Goal: Communication & Community: Answer question/provide support

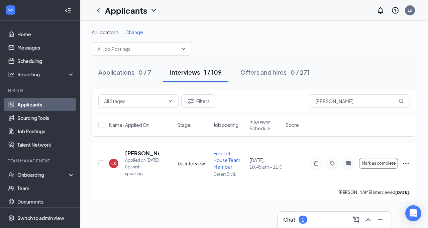
click at [40, 103] on link "Applicants" at bounding box center [45, 104] width 57 height 13
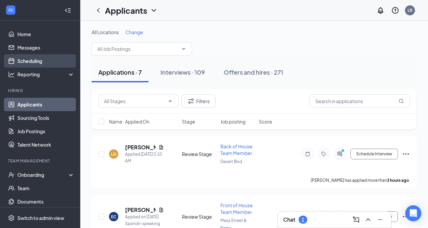
click at [37, 63] on link "Scheduling" at bounding box center [45, 60] width 57 height 13
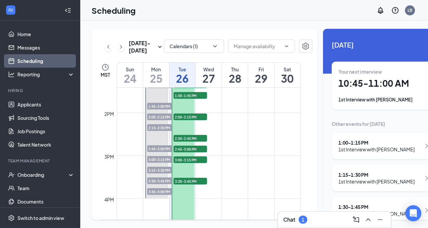
scroll to position [493, 0]
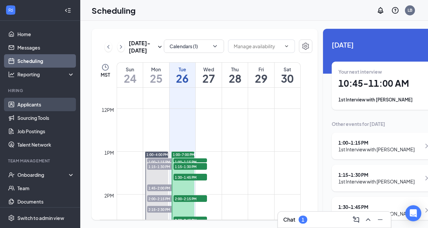
click at [33, 102] on link "Applicants" at bounding box center [45, 104] width 57 height 13
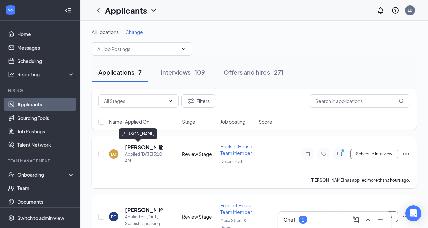
click at [130, 147] on h5 "[PERSON_NAME]" at bounding box center [140, 146] width 31 height 7
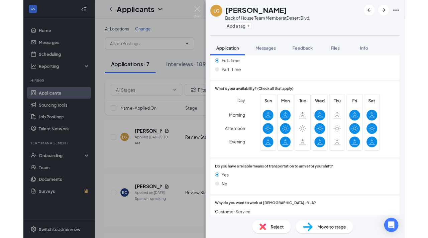
scroll to position [524, 0]
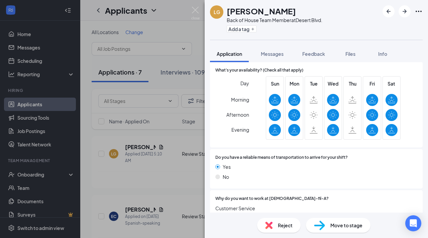
click at [329, 224] on div "Move to stage" at bounding box center [338, 225] width 65 height 15
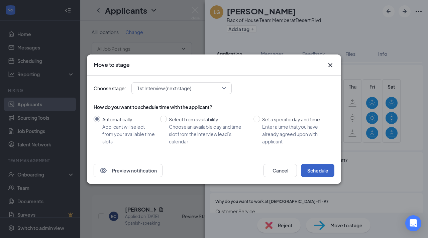
click at [322, 167] on button "Schedule" at bounding box center [317, 170] width 33 height 13
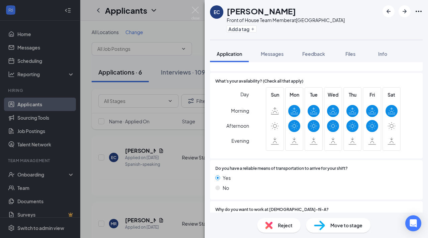
scroll to position [514, 0]
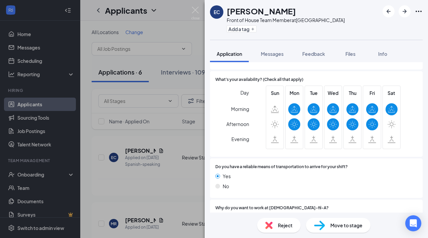
click at [340, 224] on span "Move to stage" at bounding box center [346, 225] width 32 height 7
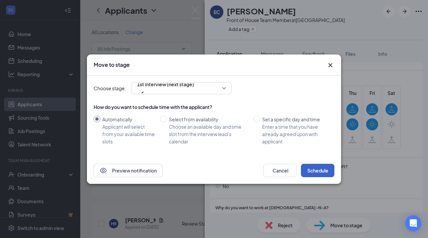
click at [326, 172] on button "Schedule" at bounding box center [317, 170] width 33 height 13
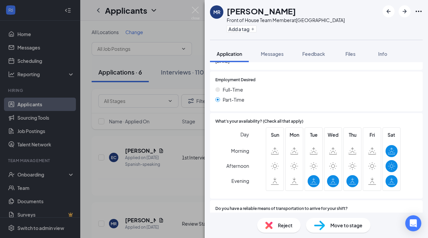
scroll to position [475, 0]
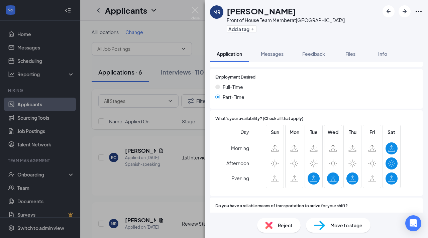
click at [341, 225] on span "Move to stage" at bounding box center [346, 225] width 32 height 7
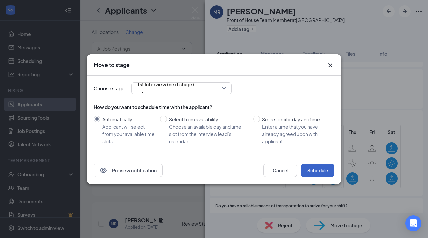
click at [318, 170] on button "Schedule" at bounding box center [317, 170] width 33 height 13
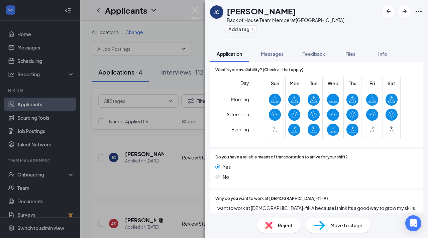
scroll to position [509, 0]
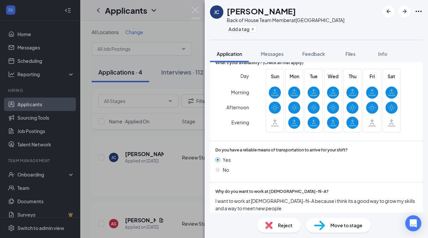
click at [335, 226] on span "Move to stage" at bounding box center [346, 225] width 32 height 7
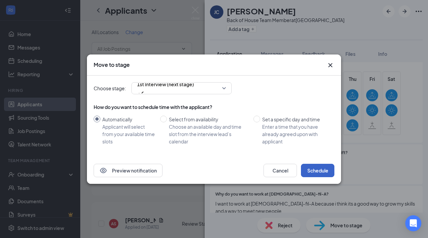
click at [317, 172] on button "Schedule" at bounding box center [317, 170] width 33 height 13
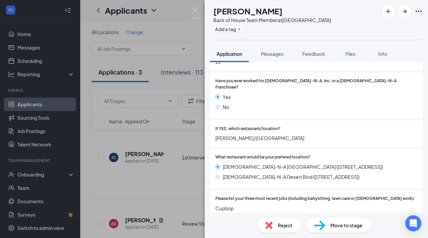
scroll to position [155, 0]
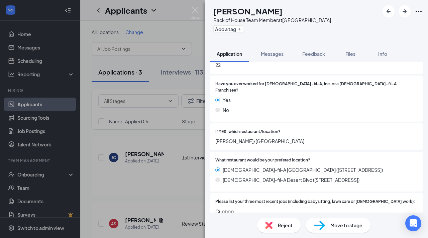
click at [334, 226] on span "Move to stage" at bounding box center [346, 225] width 32 height 7
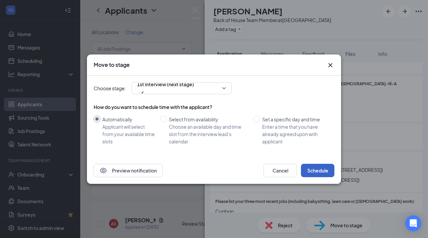
click at [314, 172] on button "Schedule" at bounding box center [317, 170] width 33 height 13
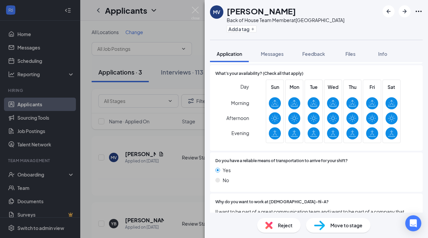
scroll to position [531, 0]
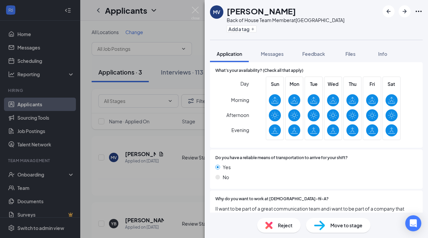
click at [342, 225] on span "Move to stage" at bounding box center [346, 225] width 32 height 7
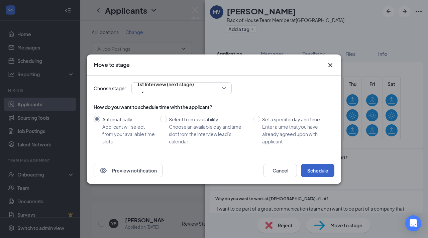
click at [320, 168] on button "Schedule" at bounding box center [317, 170] width 33 height 13
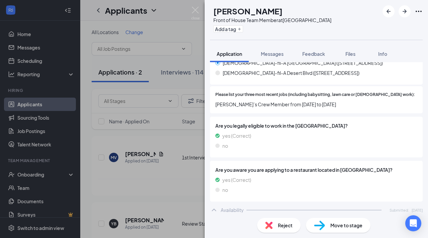
scroll to position [264, 0]
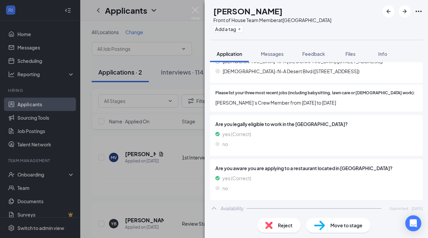
click at [335, 223] on span "Move to stage" at bounding box center [346, 225] width 32 height 7
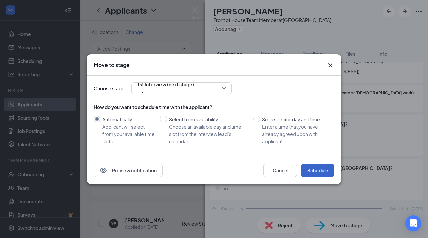
click at [317, 172] on button "Schedule" at bounding box center [317, 170] width 33 height 13
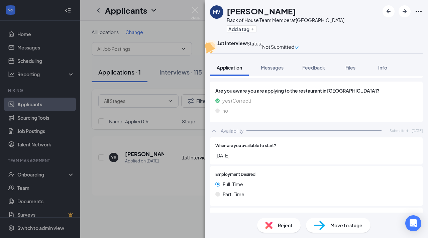
scroll to position [400, 0]
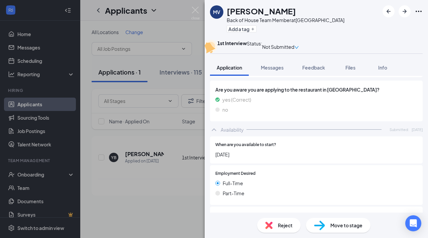
click at [337, 227] on span "Move to stage" at bounding box center [346, 225] width 32 height 7
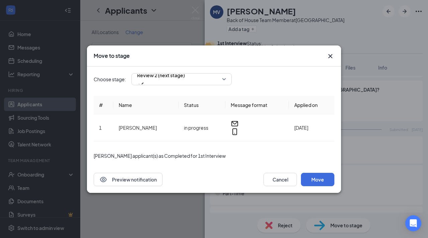
click at [186, 205] on div "Move to stage Choose stage: Review 2 (next stage) # Name Status Message format …" at bounding box center [214, 119] width 428 height 238
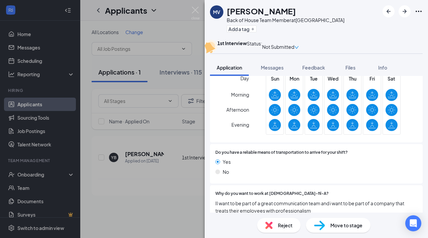
scroll to position [567, 0]
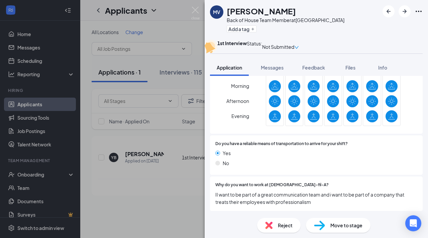
click at [336, 227] on span "Move to stage" at bounding box center [346, 225] width 32 height 7
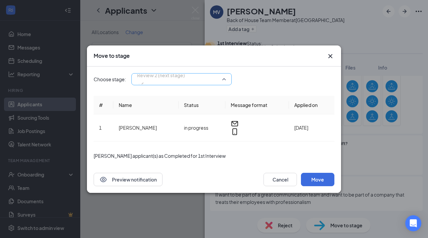
click at [223, 83] on span "Review 2 (next stage)" at bounding box center [181, 79] width 89 height 10
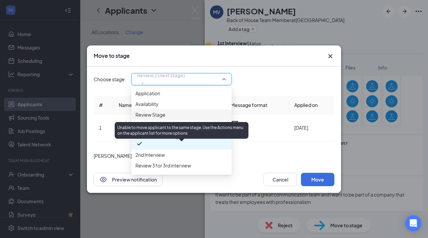
click at [198, 129] on span "1st Interview (current stage)" at bounding box center [181, 125] width 92 height 7
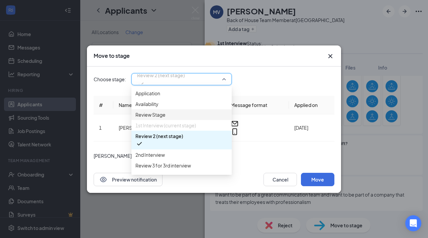
click at [249, 152] on div "Mark applicant(s) as Completed for 1st Interview" at bounding box center [214, 155] width 241 height 7
click at [224, 84] on span "Review 2 (next stage)" at bounding box center [181, 79] width 89 height 10
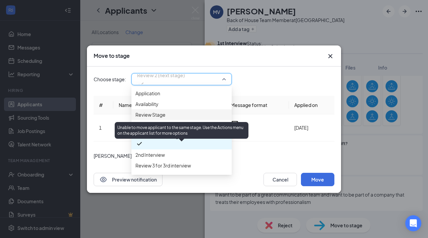
click at [169, 129] on span "1st Interview (current stage)" at bounding box center [165, 125] width 61 height 7
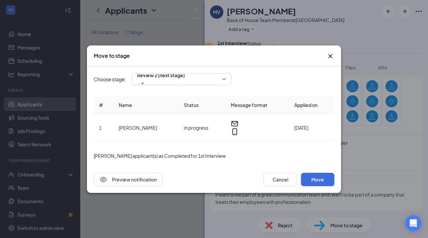
click at [172, 200] on div "Move to stage Choose stage: Review 2 (next stage) 3890916 3309764 3890917 Appli…" at bounding box center [214, 119] width 428 height 238
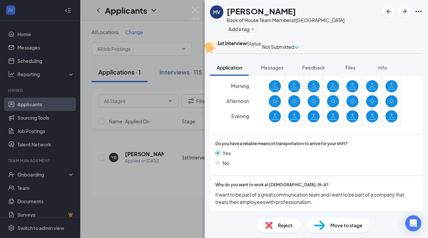
click at [183, 202] on div "MV Marcos Villegas Back of House Team Member at Mesa Street & Remcon Circle Add…" at bounding box center [214, 119] width 428 height 238
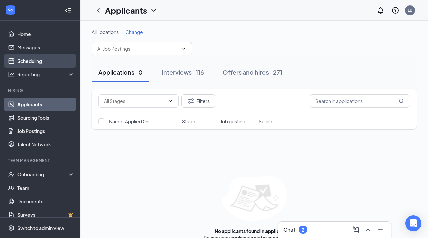
click at [41, 64] on link "Scheduling" at bounding box center [45, 60] width 57 height 13
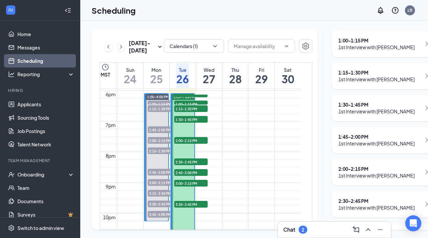
scroll to position [103, 0]
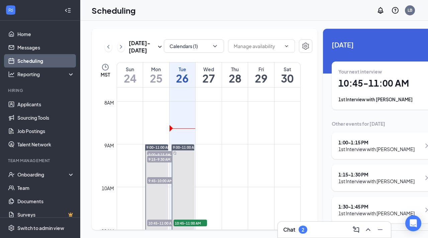
click at [304, 231] on div "2" at bounding box center [303, 230] width 3 height 6
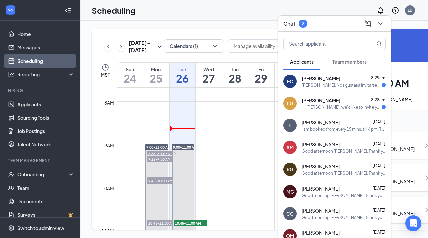
click at [324, 85] on div "[PERSON_NAME], Nos gustaría invitarte a una reunión con [DEMOGRAPHIC_DATA]-fil-…" at bounding box center [342, 85] width 80 height 6
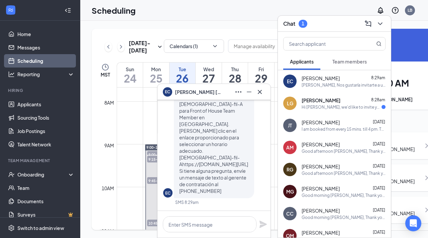
click at [311, 97] on span "[PERSON_NAME]" at bounding box center [321, 100] width 39 height 7
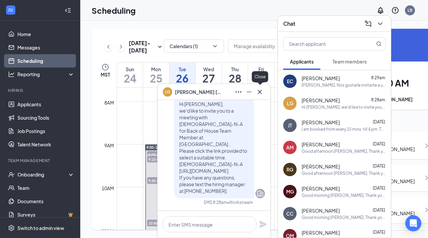
click at [259, 95] on icon "Cross" at bounding box center [260, 92] width 8 height 8
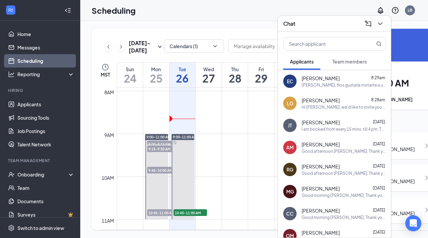
scroll to position [338, 0]
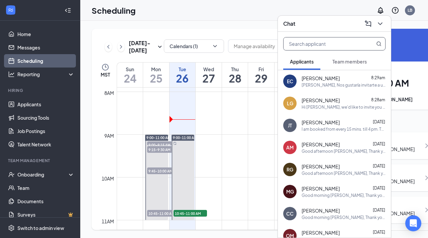
click at [303, 42] on input "text" at bounding box center [323, 43] width 79 height 13
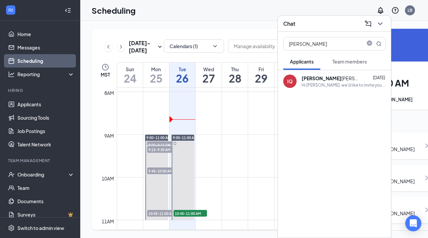
click at [306, 76] on b "[PERSON_NAME]" at bounding box center [322, 78] width 40 height 6
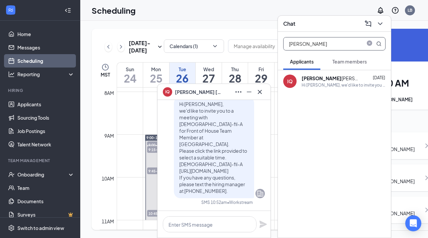
click at [305, 41] on input "[PERSON_NAME]" at bounding box center [323, 43] width 79 height 13
type input "i"
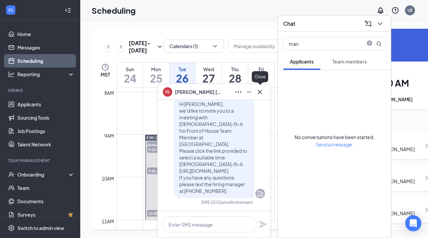
click at [259, 91] on icon "Cross" at bounding box center [260, 92] width 8 height 8
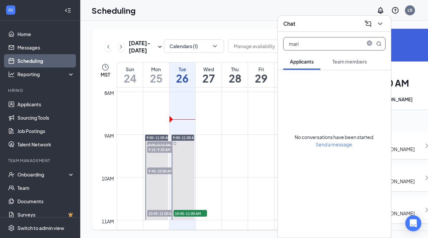
click at [302, 45] on input "mari" at bounding box center [323, 43] width 79 height 13
type input "m"
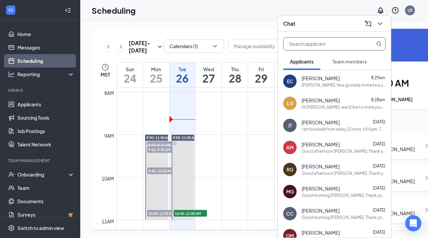
click at [296, 44] on input "text" at bounding box center [323, 43] width 79 height 13
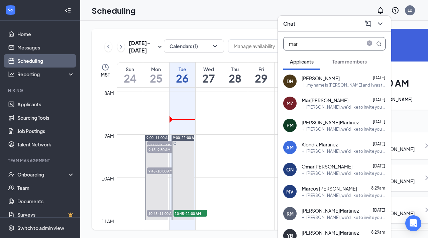
type input "mari"
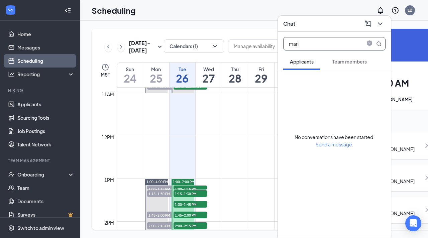
scroll to position [467, 0]
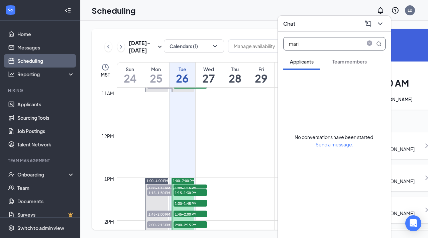
click at [193, 191] on span "1:00-1:15 PM" at bounding box center [190, 188] width 33 height 7
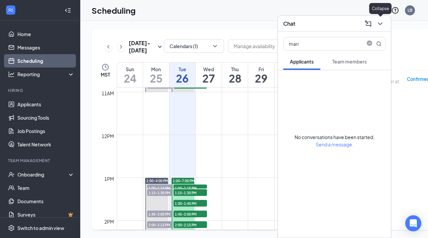
click at [381, 26] on icon "ChevronDown" at bounding box center [380, 24] width 8 height 8
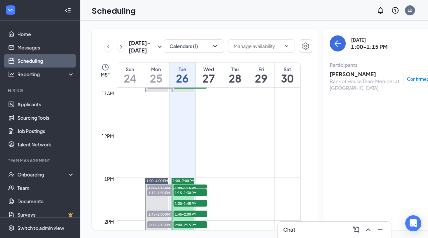
click at [288, 228] on h3 "Chat" at bounding box center [289, 229] width 12 height 7
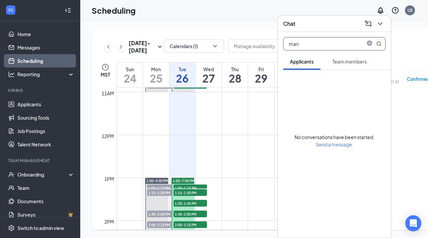
click at [302, 44] on input "mari" at bounding box center [323, 43] width 79 height 13
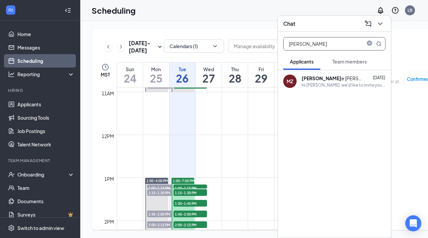
click at [310, 80] on b "[PERSON_NAME]" at bounding box center [322, 78] width 40 height 6
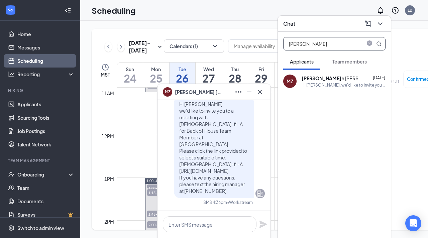
click at [306, 44] on input "[PERSON_NAME]" at bounding box center [323, 43] width 79 height 13
type input "m"
type input "steph"
click at [310, 77] on b "Steph" at bounding box center [309, 78] width 14 height 6
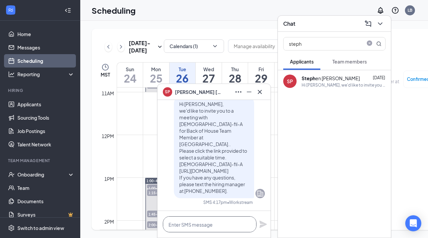
click at [188, 226] on textarea at bounding box center [210, 224] width 94 height 16
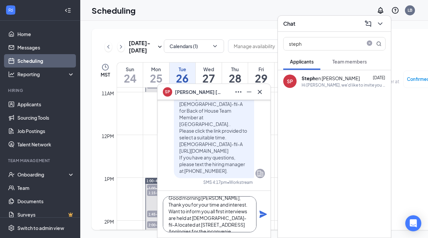
scroll to position [13, 0]
type textarea "Good morning [PERSON_NAME], Thank you for your time and interest. Want to infor…"
click at [262, 212] on icon "Plane" at bounding box center [263, 214] width 7 height 7
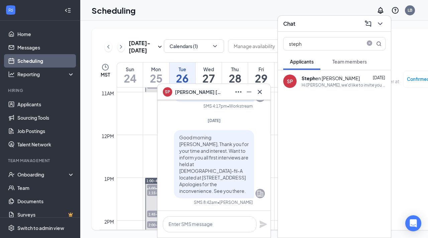
scroll to position [0, 0]
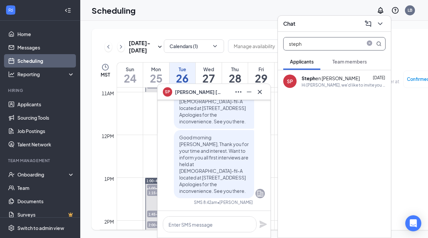
click at [306, 44] on input "steph" at bounding box center [323, 43] width 79 height 13
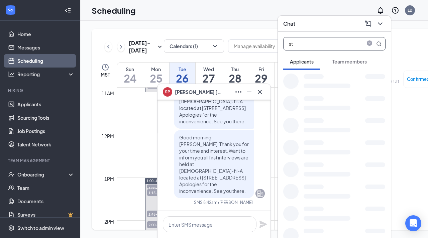
type input "s"
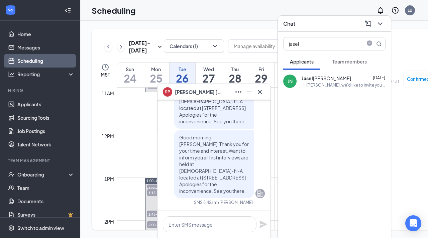
click at [304, 77] on b "Jasel" at bounding box center [307, 78] width 11 height 6
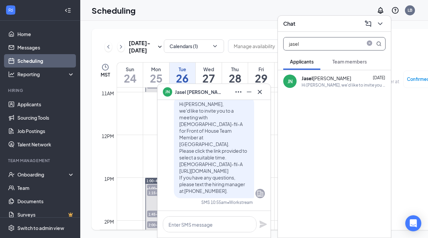
click at [304, 41] on input "jasel" at bounding box center [323, 43] width 79 height 13
type input "j"
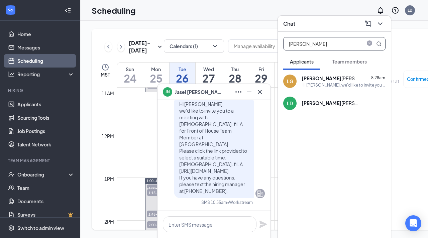
type input "[PERSON_NAME]"
click at [317, 81] on div "[PERSON_NAME]" at bounding box center [332, 78] width 60 height 7
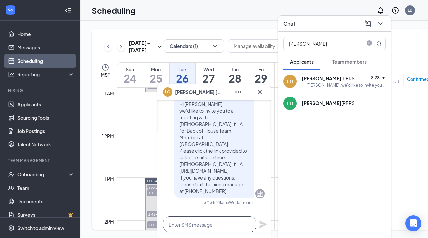
click at [174, 226] on textarea at bounding box center [210, 224] width 94 height 16
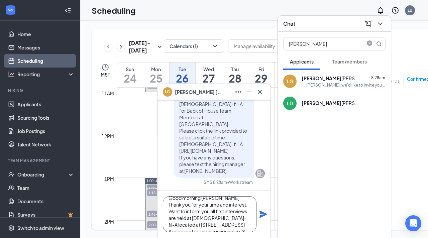
scroll to position [13, 0]
type textarea "Good morning [PERSON_NAME], Thank you for your time and interest. Want to infor…"
click at [263, 214] on icon "Plane" at bounding box center [263, 214] width 8 height 8
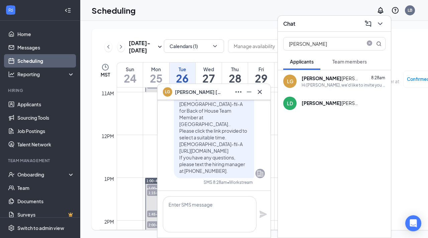
scroll to position [0, 0]
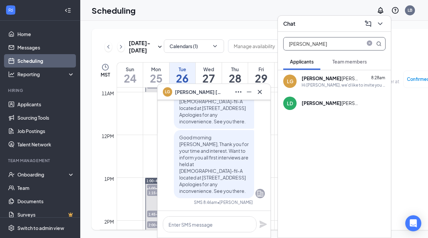
click at [302, 46] on input "[PERSON_NAME]" at bounding box center [323, 43] width 79 height 13
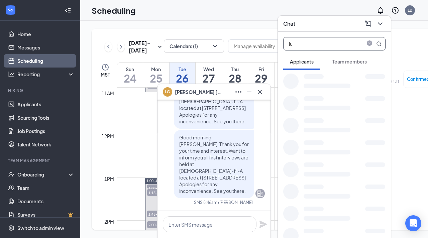
type input "l"
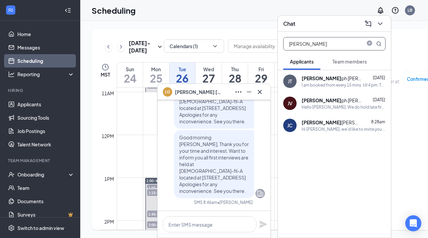
type input "[PERSON_NAME]"
click at [317, 83] on div "I am booked from every 15 mins. till 4 pm. Then I have training if you would li…" at bounding box center [344, 85] width 84 height 6
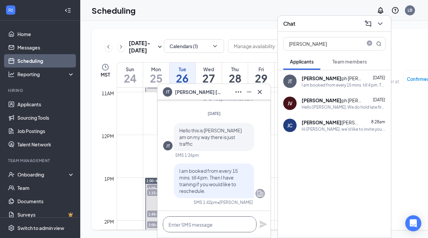
click at [206, 226] on textarea at bounding box center [210, 224] width 94 height 16
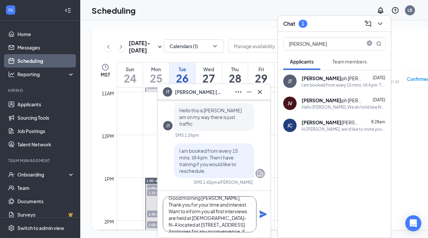
scroll to position [13, 0]
type textarea "Good morning [PERSON_NAME], Thank you for your time and interest. Want to infor…"
click at [261, 215] on icon "Plane" at bounding box center [263, 214] width 7 height 7
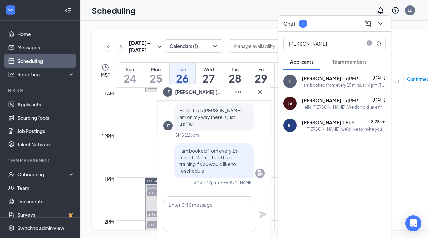
scroll to position [0, 0]
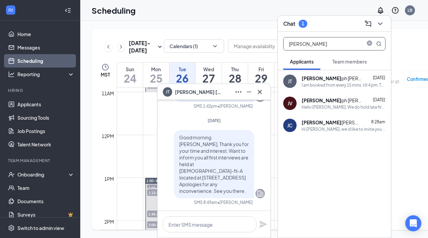
click at [302, 45] on input "[PERSON_NAME]" at bounding box center [323, 43] width 79 height 13
type input "j"
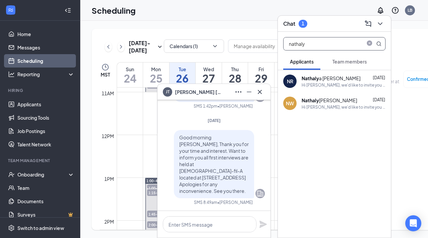
type input "nathaly"
click at [317, 98] on b "Nathaly" at bounding box center [310, 100] width 17 height 6
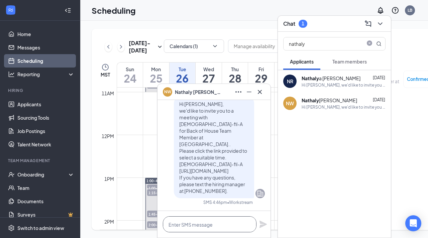
click at [181, 226] on textarea at bounding box center [210, 224] width 94 height 16
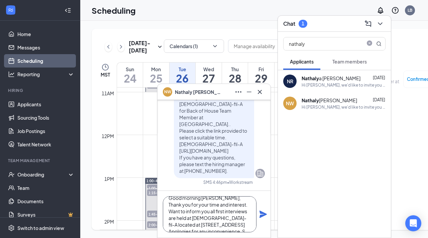
scroll to position [13, 0]
type textarea "Good morning [PERSON_NAME], Thank you for your time and interest. Want to infor…"
click at [264, 213] on icon "Plane" at bounding box center [263, 214] width 7 height 7
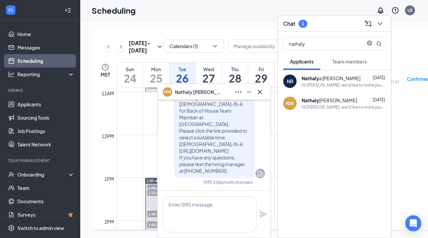
scroll to position [0, 0]
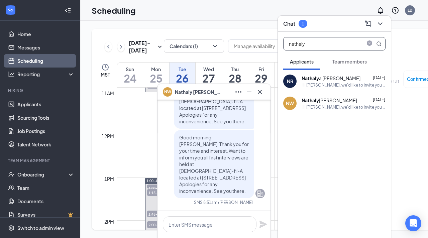
click at [310, 45] on input "nathaly" at bounding box center [323, 43] width 79 height 13
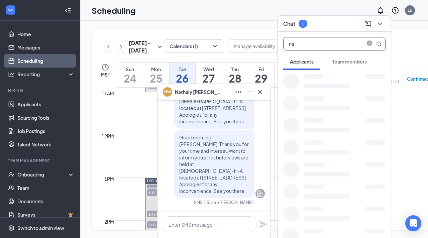
type input "n"
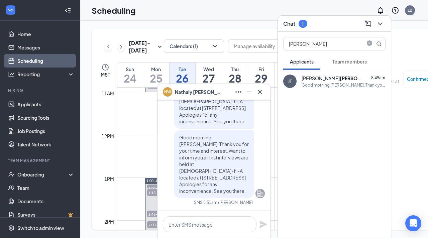
click at [315, 80] on div "[PERSON_NAME]" at bounding box center [332, 78] width 60 height 7
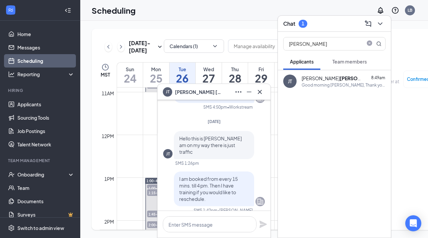
scroll to position [-185, 0]
click at [302, 47] on input "[PERSON_NAME]" at bounding box center [323, 43] width 79 height 13
type input "t"
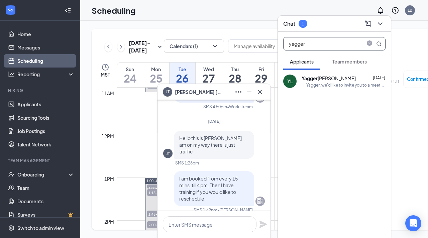
click at [314, 83] on div "Hi Yagger, we'd like to invite you to a meeting with [DEMOGRAPHIC_DATA]-fil-A f…" at bounding box center [344, 85] width 84 height 6
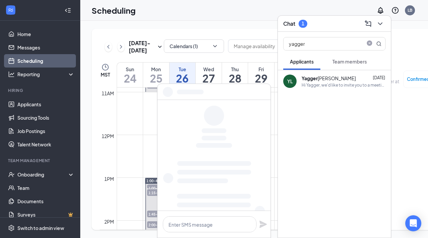
scroll to position [0, 0]
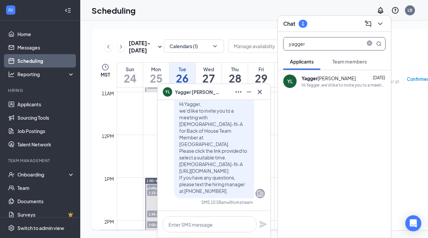
click at [319, 43] on input "yagger" at bounding box center [323, 43] width 79 height 13
type input "y"
type input "noah"
click at [322, 80] on div "[PERSON_NAME]" at bounding box center [326, 78] width 48 height 7
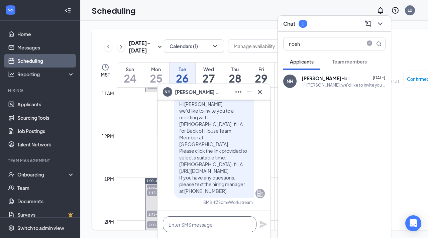
click at [176, 227] on textarea at bounding box center [210, 224] width 94 height 16
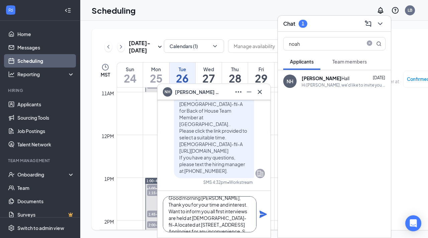
scroll to position [13, 0]
type textarea "Good morning [PERSON_NAME], Thank you for your time and interest. Want to infor…"
click at [262, 215] on icon "Plane" at bounding box center [263, 214] width 7 height 7
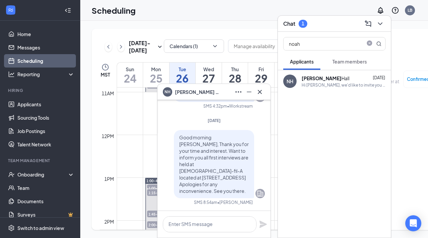
scroll to position [0, 0]
click at [307, 45] on input "noah" at bounding box center [323, 43] width 79 height 13
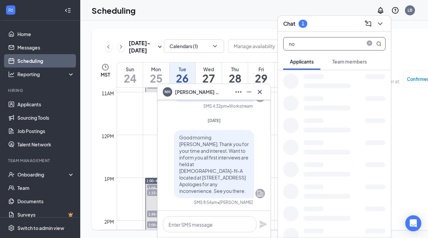
type input "n"
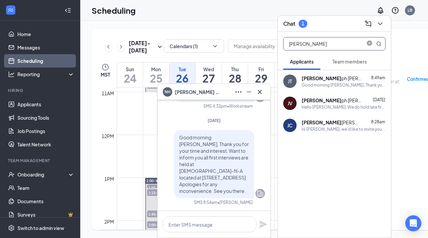
click at [312, 123] on div "[PERSON_NAME]" at bounding box center [332, 122] width 60 height 7
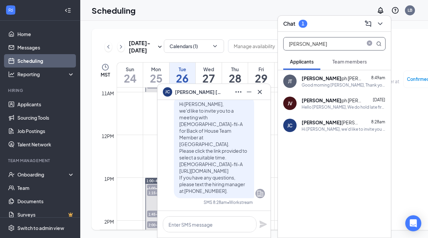
click at [308, 49] on input "[PERSON_NAME]" at bounding box center [323, 43] width 79 height 13
type input "j"
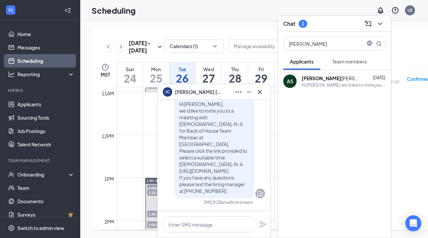
click at [314, 86] on div "Hi [PERSON_NAME], we'd like to invite you to a meeting with [DEMOGRAPHIC_DATA]-…" at bounding box center [344, 85] width 84 height 6
click at [303, 45] on input "[PERSON_NAME]" at bounding box center [323, 43] width 79 height 13
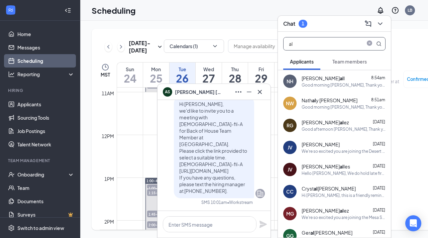
type input "a"
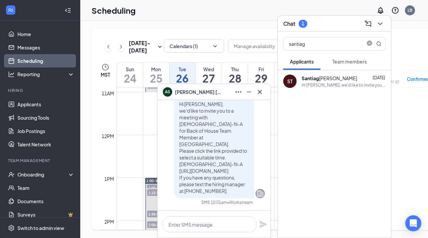
click at [317, 83] on div "Hi [PERSON_NAME], we'd like to invite you to a meeting with [DEMOGRAPHIC_DATA]-…" at bounding box center [344, 85] width 84 height 6
click at [309, 46] on input "santiag" at bounding box center [323, 43] width 79 height 13
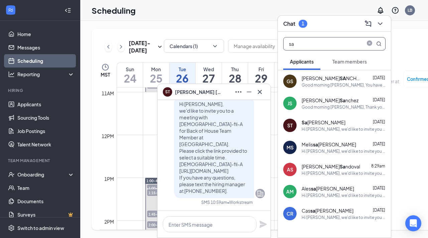
type input "s"
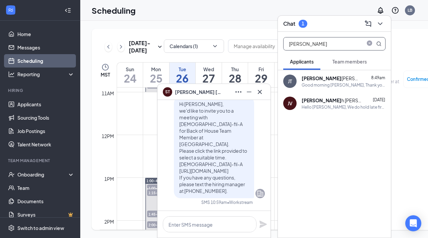
type input "[PERSON_NAME]"
click at [316, 100] on div "[PERSON_NAME]" at bounding box center [332, 100] width 60 height 7
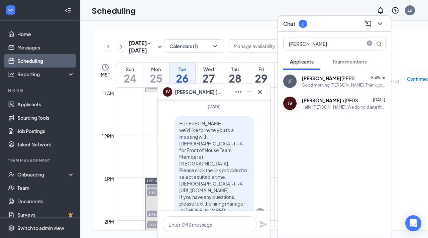
scroll to position [-205, 0]
click at [175, 220] on textarea at bounding box center [210, 224] width 94 height 16
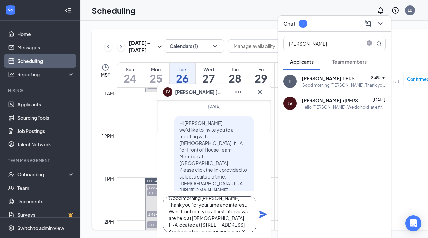
scroll to position [13, 0]
type textarea "Good morning [PERSON_NAME], Thank you for your time and interest. Want to infor…"
click at [264, 215] on icon "Plane" at bounding box center [263, 214] width 7 height 7
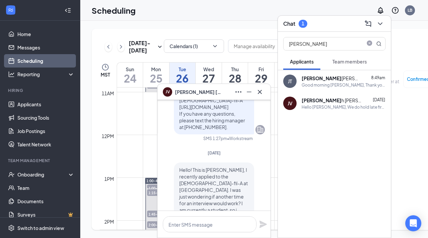
scroll to position [-344, 0]
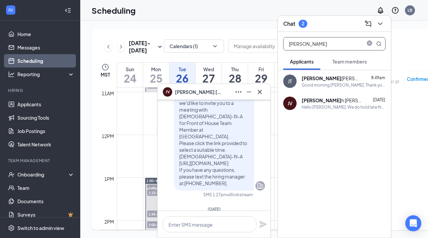
click at [311, 46] on input "[PERSON_NAME]" at bounding box center [323, 43] width 79 height 13
type input "j"
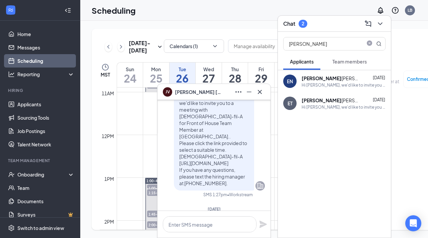
click at [318, 102] on div "[PERSON_NAME]" at bounding box center [332, 100] width 60 height 7
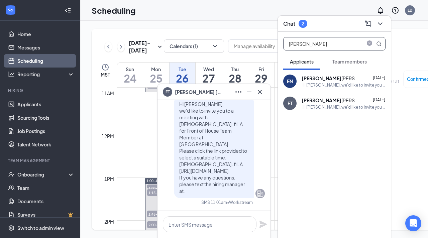
click at [312, 46] on input "[PERSON_NAME]" at bounding box center [323, 43] width 79 height 13
type input "e"
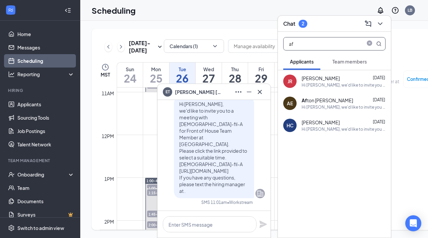
type input "a"
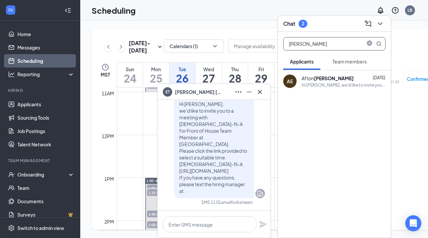
type input "[PERSON_NAME]"
click at [303, 73] on div "AE [PERSON_NAME] [DATE] Hi [PERSON_NAME], we'd like to invite you to a meeting …" at bounding box center [334, 81] width 113 height 22
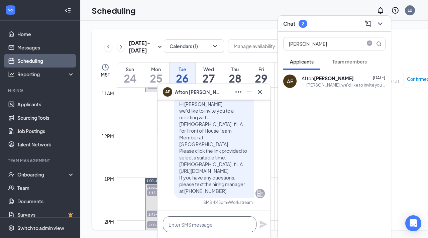
click at [209, 225] on textarea at bounding box center [210, 224] width 94 height 16
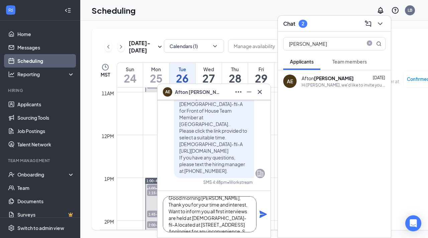
scroll to position [13, 0]
type textarea "Good morning [PERSON_NAME], Thank you for your time and interest, Want to infor…"
click at [262, 214] on icon "Plane" at bounding box center [263, 214] width 8 height 8
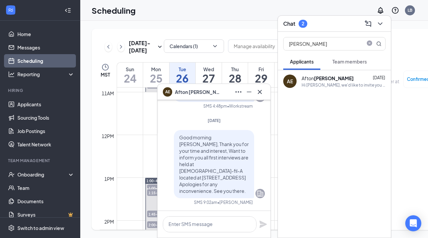
scroll to position [0, 0]
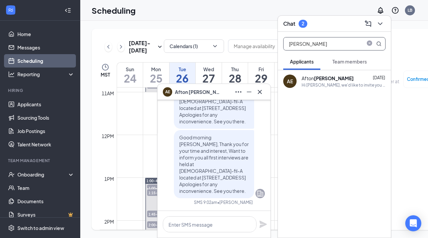
click at [306, 43] on input "[PERSON_NAME]" at bounding box center [323, 43] width 79 height 13
type input "e"
click at [308, 78] on b "[PERSON_NAME]" at bounding box center [322, 78] width 40 height 6
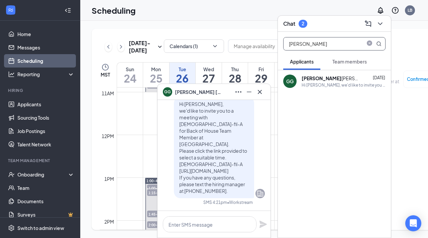
click at [313, 43] on input "[PERSON_NAME]" at bounding box center [323, 43] width 79 height 13
type input "g"
click at [315, 77] on b "[PERSON_NAME]" at bounding box center [322, 78] width 40 height 6
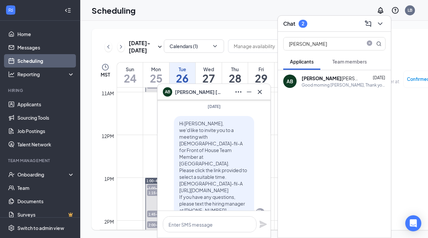
scroll to position [-126, 0]
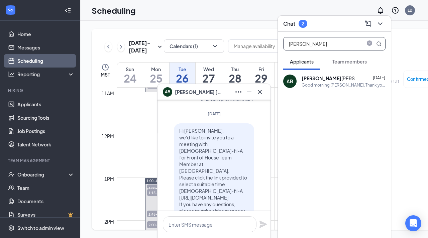
click at [305, 43] on input "[PERSON_NAME]" at bounding box center [323, 43] width 79 height 13
type input "a"
type input "[PERSON_NAME]"
click at [310, 81] on b "[PERSON_NAME]" at bounding box center [322, 78] width 40 height 6
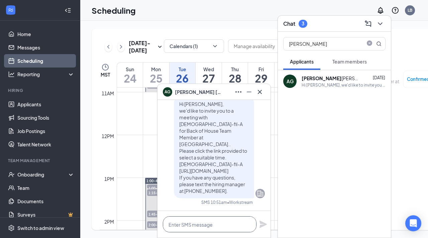
click at [193, 220] on textarea at bounding box center [210, 224] width 94 height 16
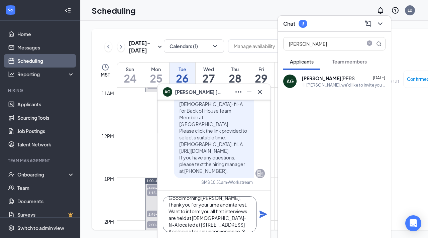
scroll to position [13, 0]
type textarea "Good morning [PERSON_NAME], Thank you for your time and interest. Want to infor…"
click at [262, 213] on icon "Plane" at bounding box center [263, 214] width 7 height 7
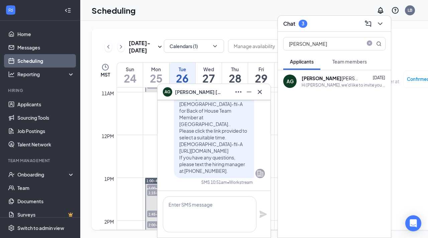
scroll to position [0, 0]
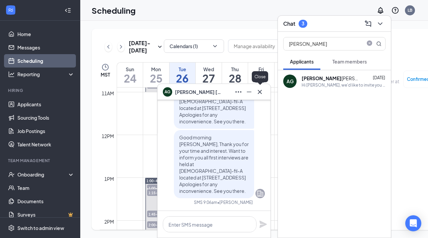
click at [258, 94] on icon "Cross" at bounding box center [260, 92] width 8 height 8
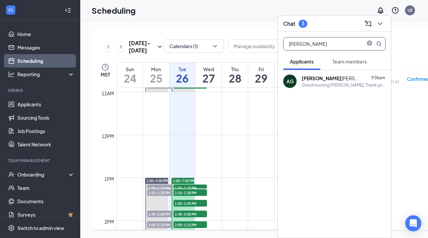
click at [311, 47] on input "[PERSON_NAME]" at bounding box center [323, 43] width 79 height 13
type input "a"
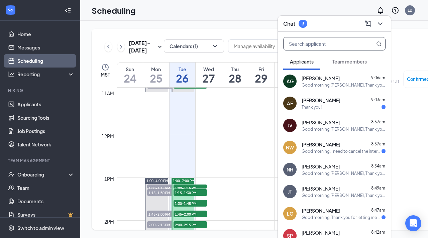
click at [312, 104] on div "[PERSON_NAME] 9:03am Thank you!" at bounding box center [344, 103] width 84 height 13
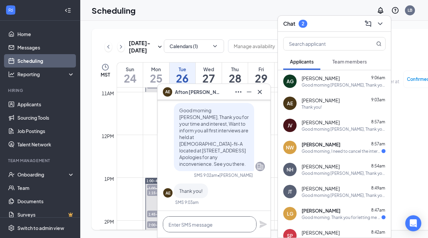
click at [189, 223] on textarea at bounding box center [210, 224] width 94 height 16
type textarea "My Pleasure!"
click at [262, 223] on icon "Plane" at bounding box center [263, 224] width 7 height 7
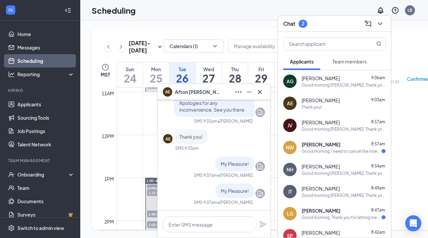
click at [310, 149] on div "Good morning, I need to cancel the interview" at bounding box center [342, 151] width 80 height 6
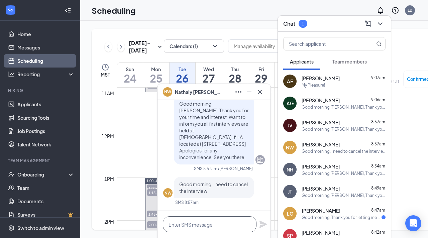
click at [199, 228] on textarea at bounding box center [210, 224] width 94 height 16
type textarea "Y"
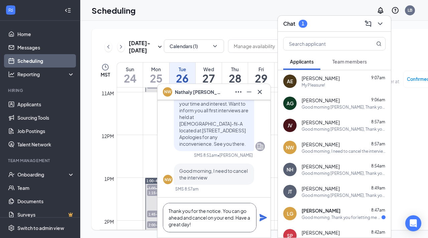
type textarea "Thank you for the notice. You can go ahead and cancel on your end. Have a great…"
click at [260, 218] on icon "Plane" at bounding box center [263, 218] width 8 height 8
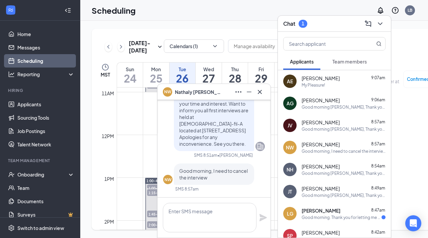
scroll to position [0, 0]
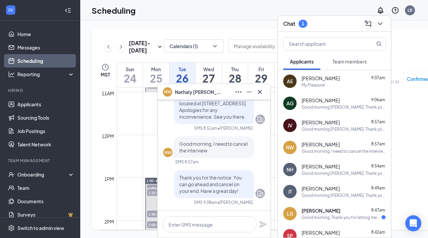
click at [314, 218] on div "Good morning. Thank you for letting me know. I'll be right there." at bounding box center [342, 218] width 80 height 6
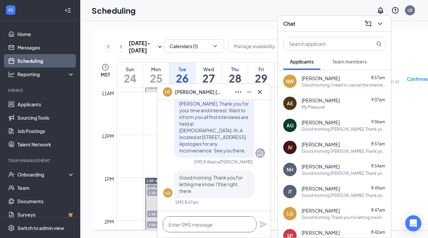
click at [206, 229] on textarea at bounding box center [210, 224] width 94 height 16
type textarea "My Pleasure!"
click at [261, 224] on icon "Plane" at bounding box center [263, 224] width 8 height 8
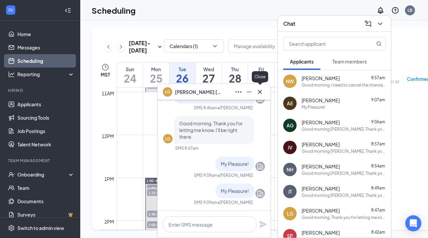
click at [260, 93] on icon "Cross" at bounding box center [260, 92] width 8 height 8
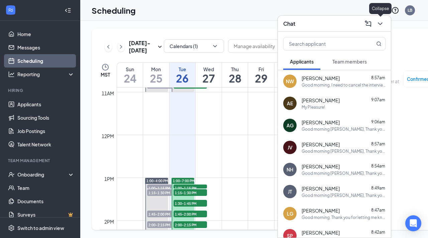
click at [380, 21] on icon "ChevronDown" at bounding box center [380, 24] width 8 height 8
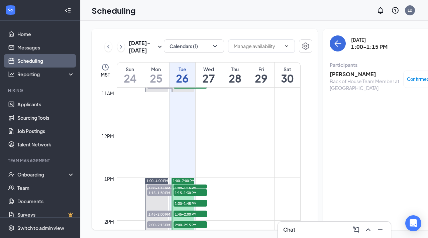
scroll to position [461, 0]
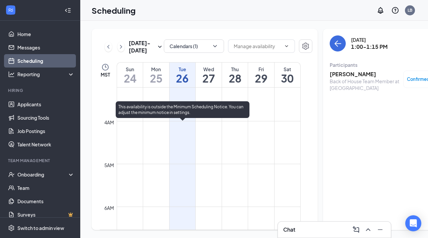
scroll to position [137, 0]
